Goal: Information Seeking & Learning: Learn about a topic

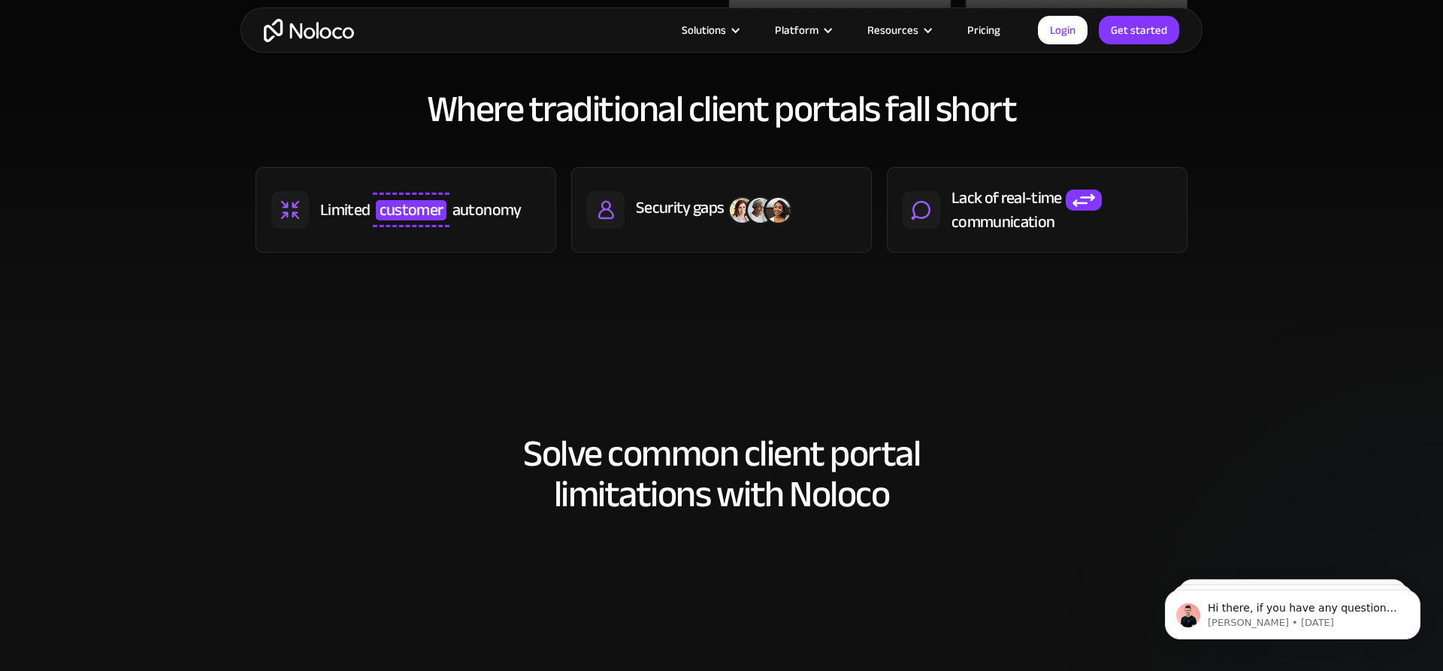
scroll to position [765, 0]
click at [477, 217] on div "autonomy" at bounding box center [487, 210] width 69 height 23
click at [646, 210] on div "Security gaps" at bounding box center [680, 208] width 88 height 23
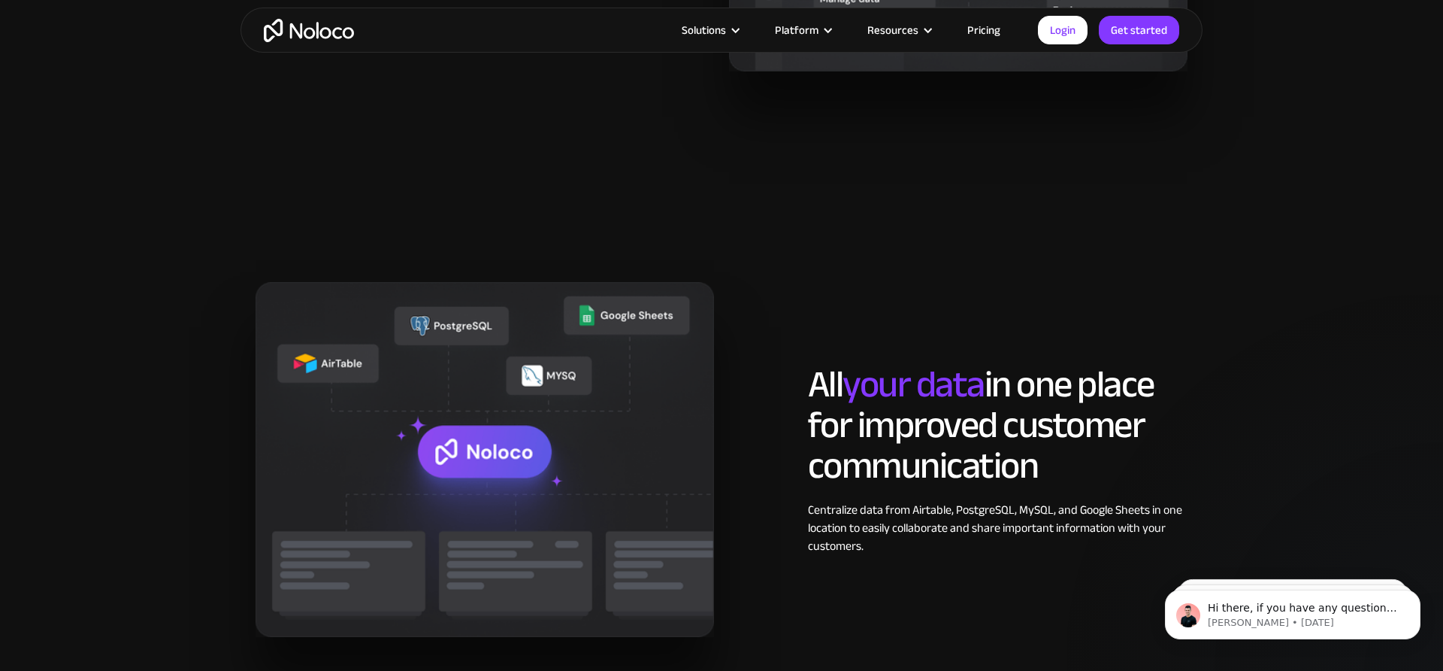
scroll to position [1665, 0]
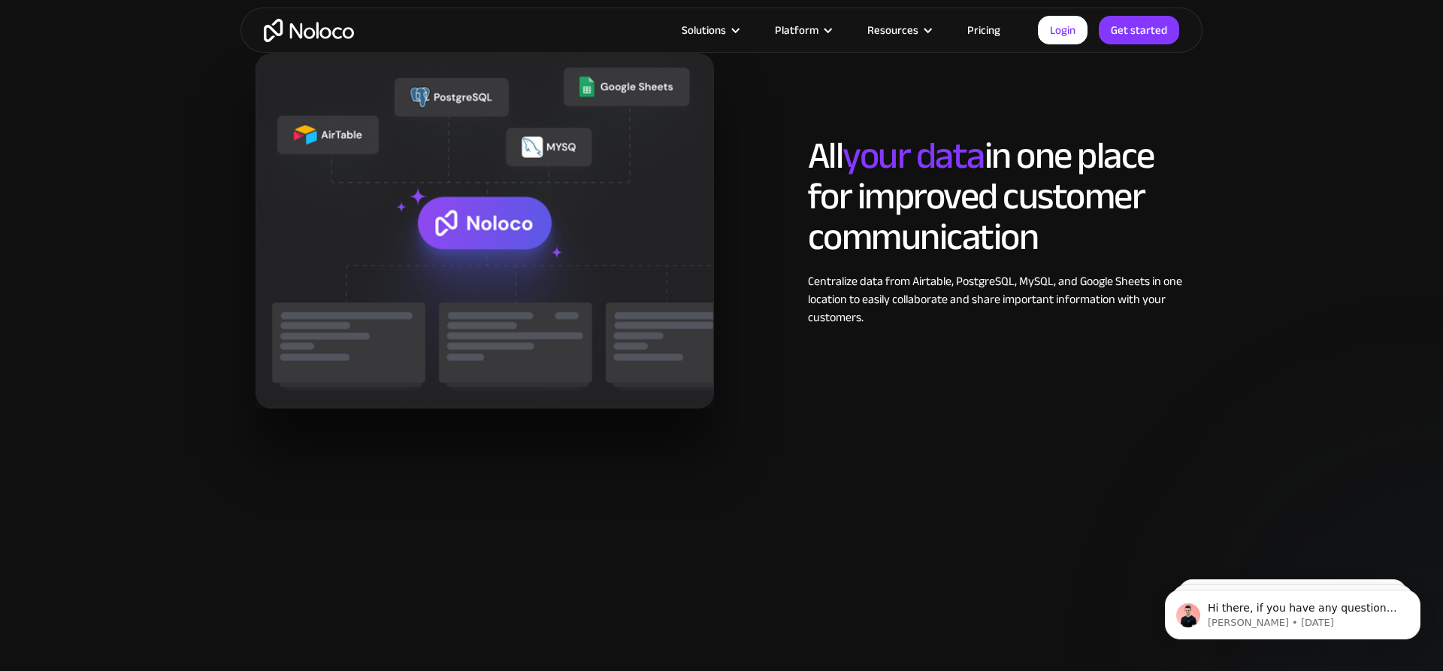
scroll to position [1873, 0]
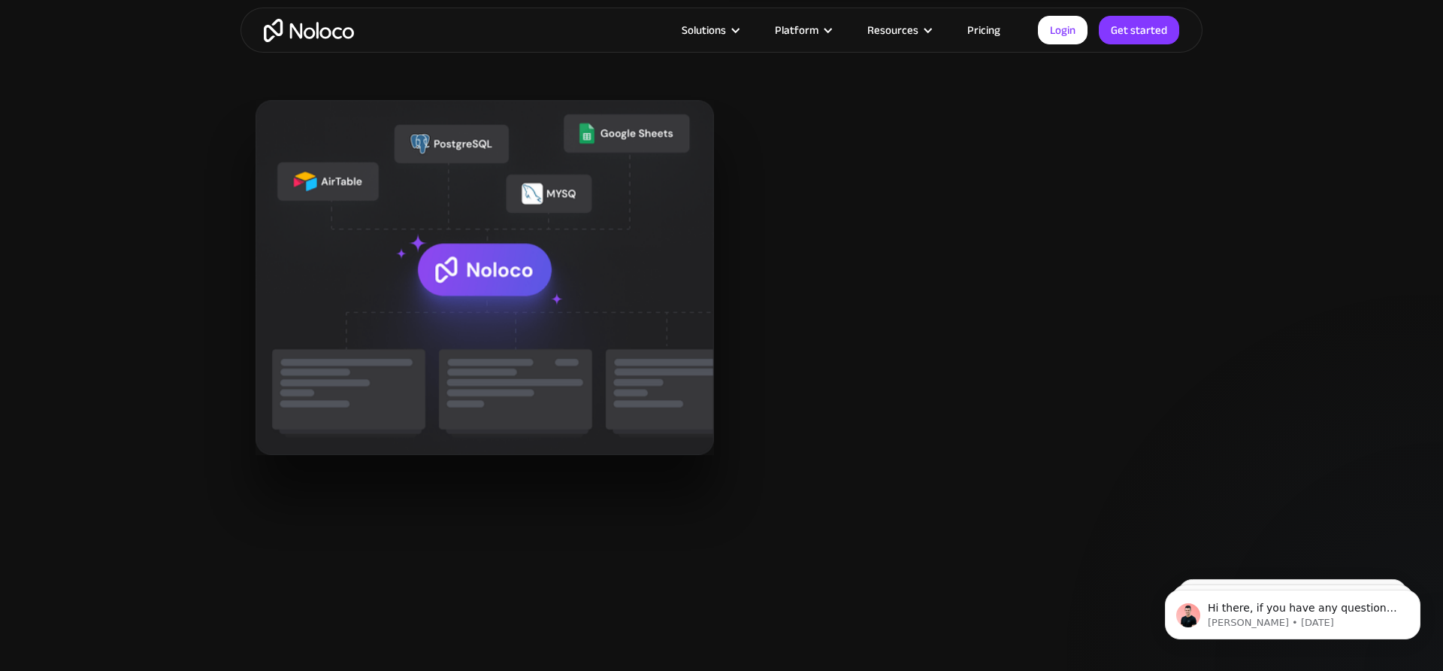
scroll to position [1811, 0]
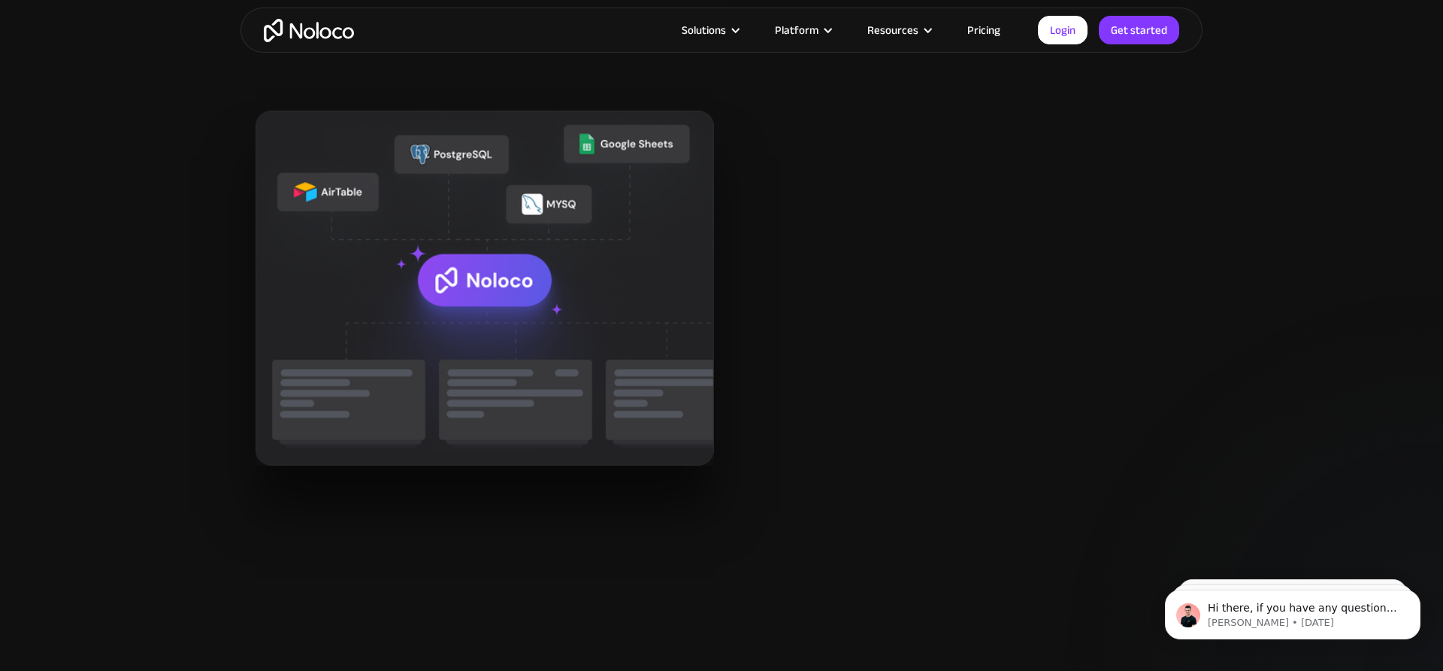
click at [859, 2] on div "Solutions Use Cases Business Types Project Management Keep track of customers, …" at bounding box center [721, 30] width 1443 height 60
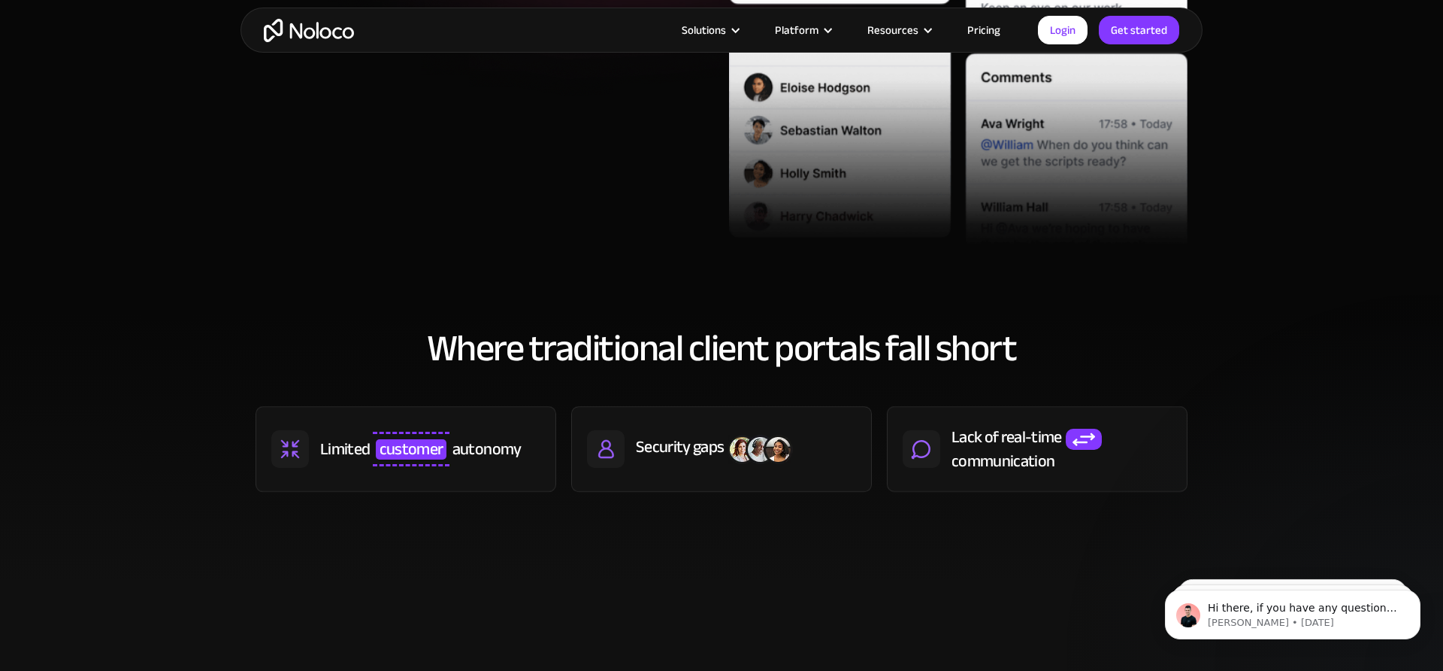
scroll to position [0, 0]
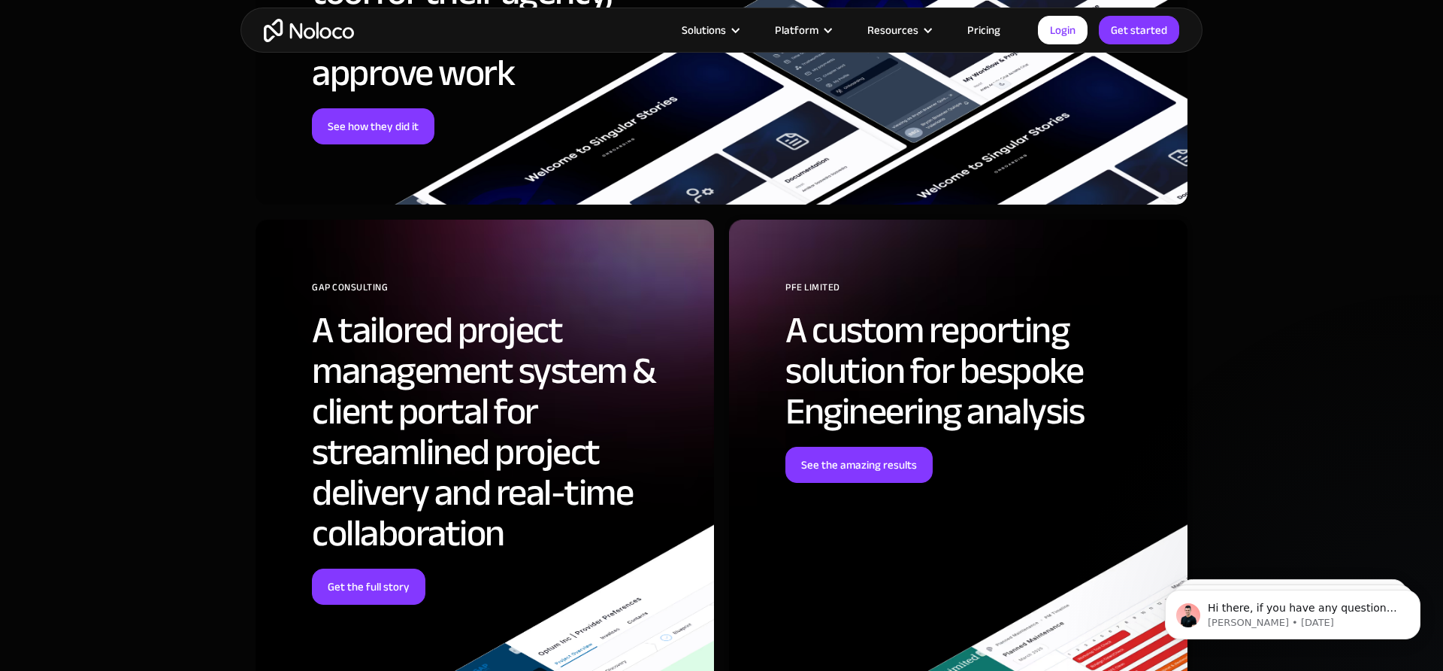
scroll to position [4860, 0]
